Goal: Task Accomplishment & Management: Manage account settings

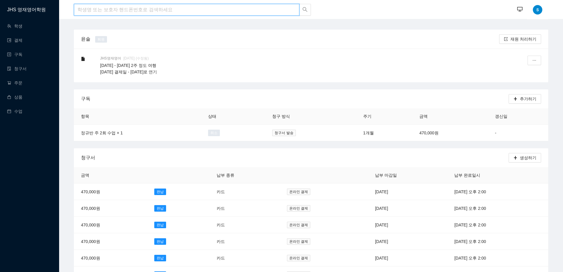
click at [140, 10] on input "search" at bounding box center [187, 10] width 226 height 12
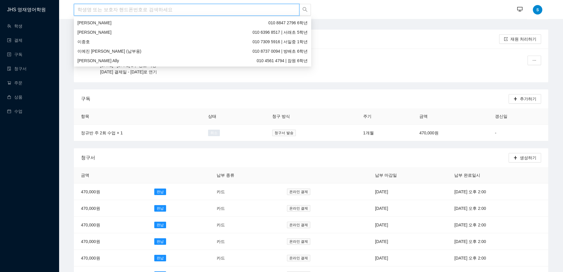
type input "r"
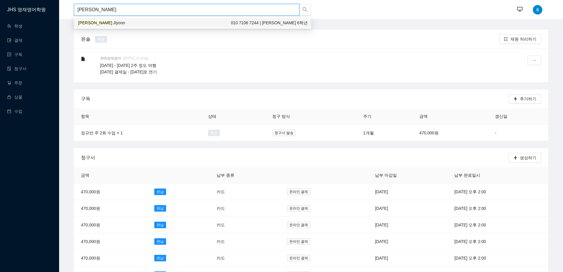
click at [129, 25] on div "[PERSON_NAME] 010 7106 7244 | Chadwick 6학년" at bounding box center [192, 23] width 230 height 7
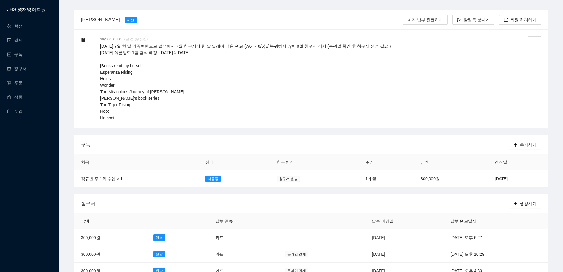
scroll to position [30, 0]
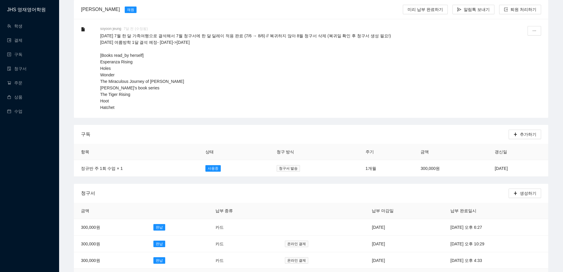
type input "[PERSON_NAME]"
click at [378, 106] on p "[DATE] 7월 한 달 가족여행으로 결석해서 7월 청구서에 한 달 딜레이 적용 완료 (7/6 → 8/6) // 복귀하지 않아 8월 청구서 삭…" at bounding box center [301, 72] width 403 height 78
click at [488, 167] on td "[DATE]" at bounding box center [518, 168] width 61 height 17
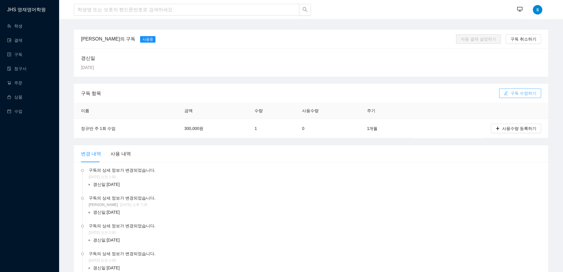
click at [519, 92] on span "구독 수정하기" at bounding box center [524, 93] width 26 height 7
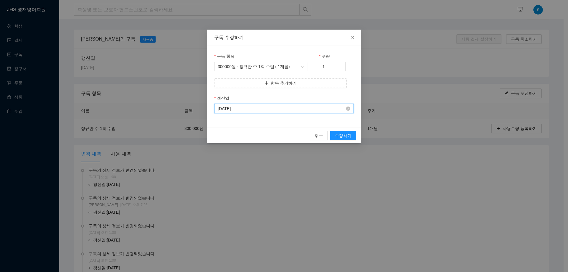
click at [233, 110] on input "[DATE]" at bounding box center [281, 108] width 127 height 7
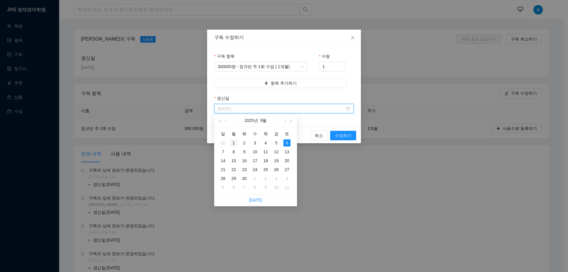
type input "[DATE]"
click at [232, 143] on div "1" at bounding box center [233, 142] width 7 height 7
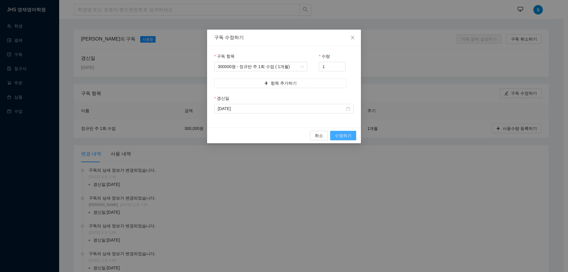
click at [343, 132] on button "수정하기" at bounding box center [343, 135] width 26 height 9
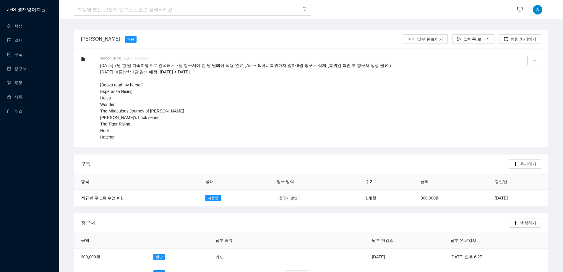
click at [534, 60] on icon "ellipsis" at bounding box center [534, 60] width 4 height 4
click at [513, 74] on div "수정하기" at bounding box center [521, 74] width 32 height 15
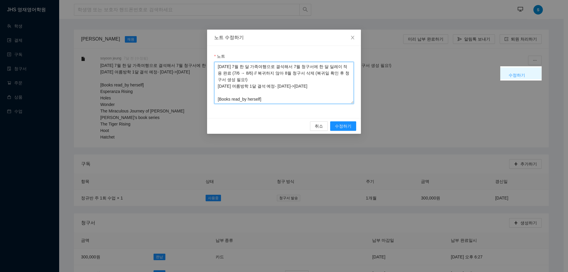
click at [314, 73] on textarea "[DATE] 7월 한 달 가족여행으로 결석해서 7월 청구서에 한 달 딜레이 적용 완료 (7/6 → 8/6) // 복귀하지 않아 8월 청구서 삭…" at bounding box center [284, 83] width 140 height 42
type textarea "[DATE] 7월 한 달 가족여행으로 결석해서 7월 청구서에 한 달 딜레이 적용 완료 (7/6 → 8/6) // 복귀하지 않아 8월 청구서 삭…"
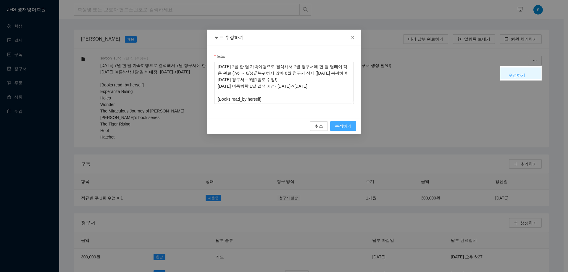
click at [344, 124] on span "수정하기" at bounding box center [343, 126] width 17 height 7
